Goal: Information Seeking & Learning: Learn about a topic

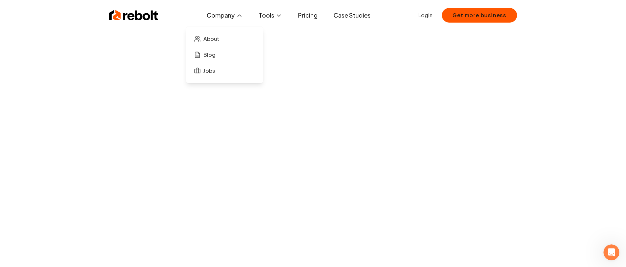
click at [232, 18] on button "Company" at bounding box center [225, 15] width 47 height 13
click at [209, 40] on span "About" at bounding box center [212, 39] width 16 height 8
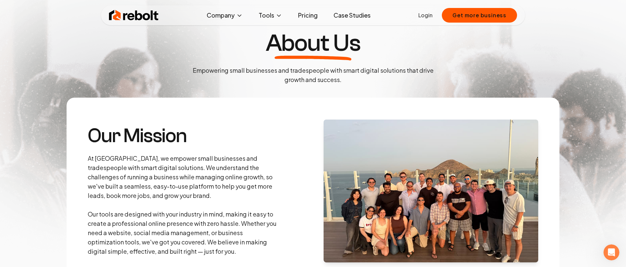
scroll to position [24, 0]
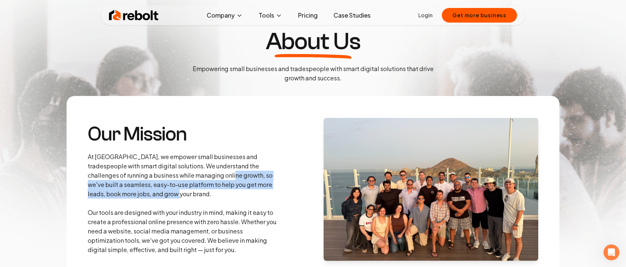
drag, startPoint x: 200, startPoint y: 176, endPoint x: 280, endPoint y: 197, distance: 82.1
click at [280, 197] on section "Our Mission At Rebolt, we empower small businesses and tradespeople with smart …" at bounding box center [313, 189] width 493 height 186
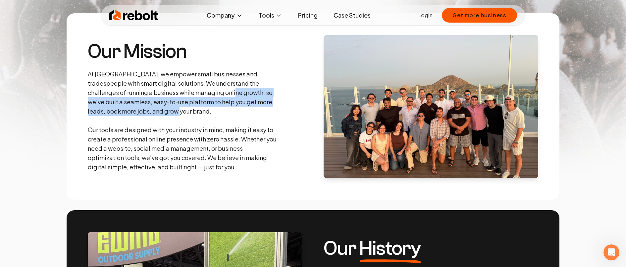
scroll to position [108, 0]
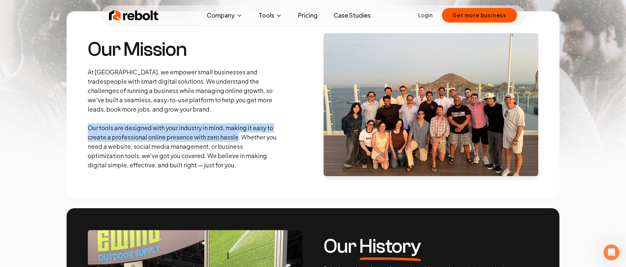
drag, startPoint x: 88, startPoint y: 127, endPoint x: 238, endPoint y: 133, distance: 149.9
click at [238, 133] on p "At Rebolt, we empower small businesses and tradespeople with smart digital solu…" at bounding box center [183, 118] width 191 height 102
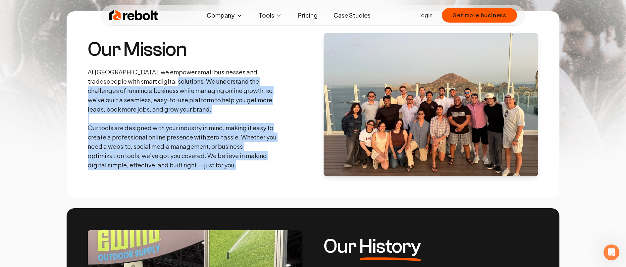
drag, startPoint x: 153, startPoint y: 81, endPoint x: 264, endPoint y: 168, distance: 141.6
click at [264, 168] on p "At Rebolt, we empower small businesses and tradespeople with smart digital solu…" at bounding box center [183, 118] width 191 height 102
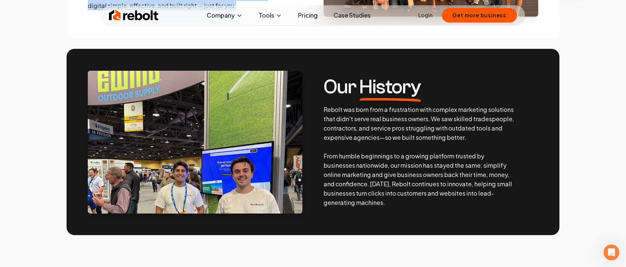
scroll to position [270, 0]
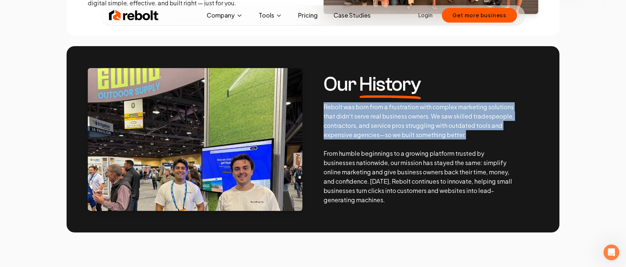
drag, startPoint x: 325, startPoint y: 107, endPoint x: 476, endPoint y: 137, distance: 153.4
click at [476, 137] on p "Rebolt was born from a frustration with complex marketing solutions that didn't…" at bounding box center [419, 153] width 191 height 102
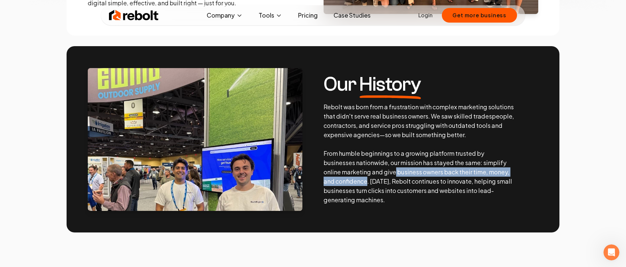
drag, startPoint x: 396, startPoint y: 173, endPoint x: 369, endPoint y: 179, distance: 27.9
click at [369, 179] on p "Rebolt was born from a frustration with complex marketing solutions that didn't…" at bounding box center [419, 153] width 191 height 102
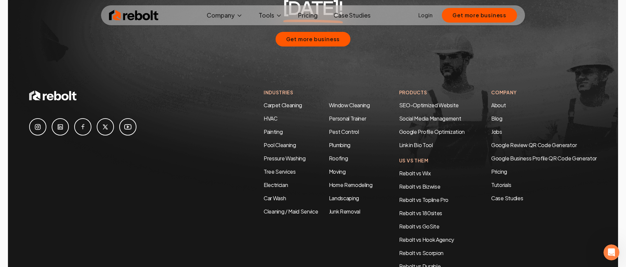
scroll to position [2051, 0]
click at [418, 169] on link "Rebolt vs Wix" at bounding box center [415, 172] width 32 height 7
click at [427, 196] on link "Rebolt vs Topline Pro" at bounding box center [423, 199] width 49 height 7
click at [498, 167] on link "Pricing" at bounding box center [545, 171] width 106 height 8
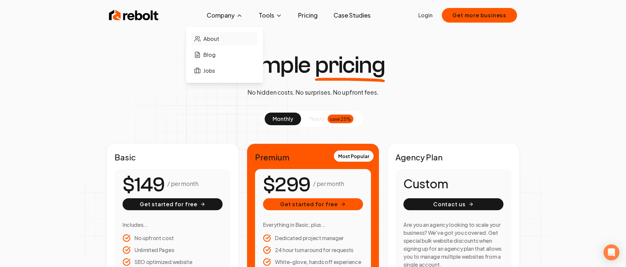
click at [216, 38] on span "About" at bounding box center [212, 39] width 16 height 8
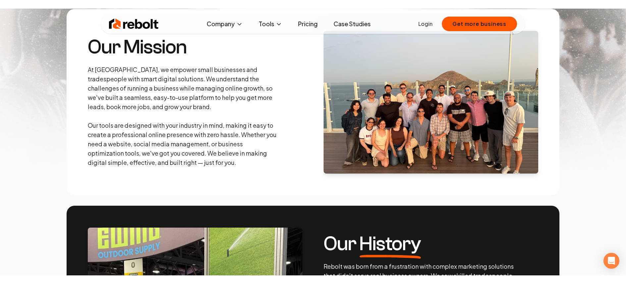
scroll to position [118, 0]
